Goal: Navigation & Orientation: Find specific page/section

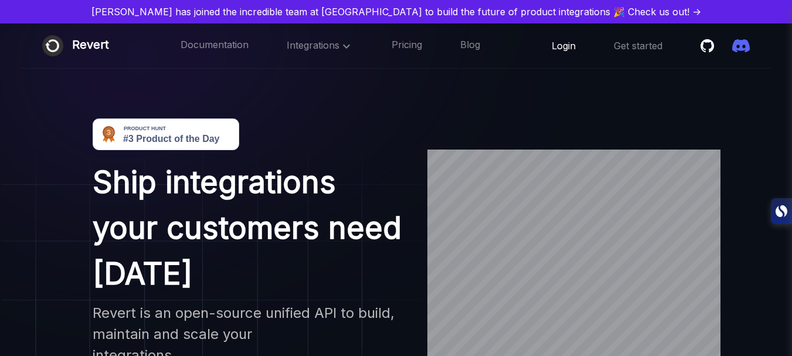
click at [560, 40] on link "Login" at bounding box center [564, 45] width 24 height 13
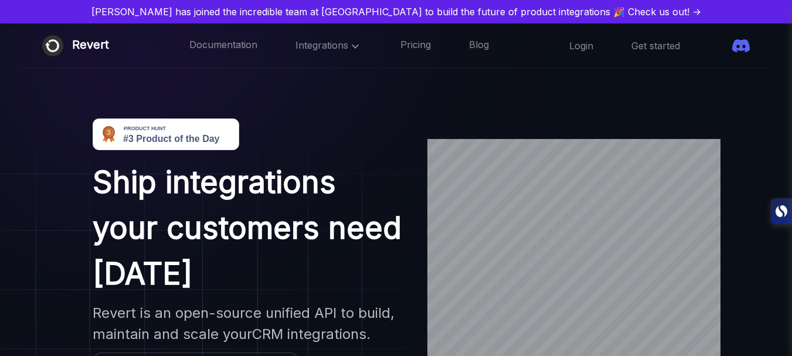
click at [406, 303] on h2 "Revert is an open-source unified API to build, maintain and scale your CRM inte…" at bounding box center [250, 324] width 314 height 42
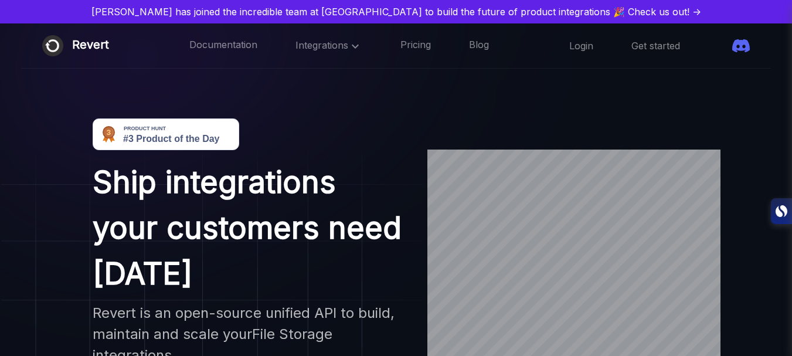
drag, startPoint x: 529, startPoint y: 53, endPoint x: 524, endPoint y: 76, distance: 24.0
click at [513, 90] on img at bounding box center [294, 138] width 612 height 450
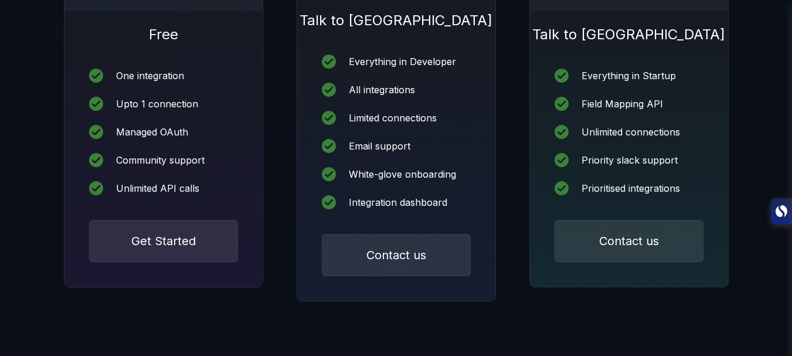
scroll to position [213, 0]
